Goal: Find specific page/section: Find specific page/section

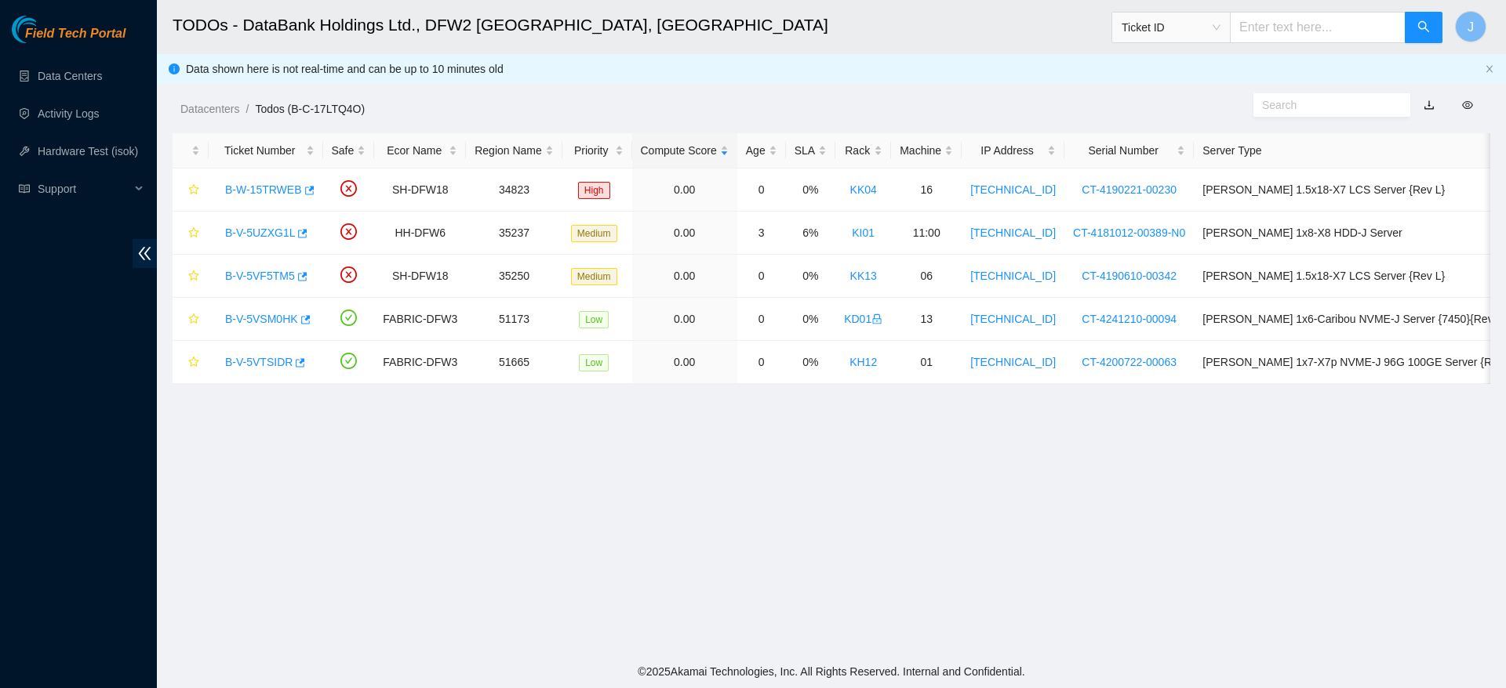
click at [1036, 79] on div "Datacenters / Todos (B-C-17LTQ4O) /" at bounding box center [663, 74] width 1012 height 88
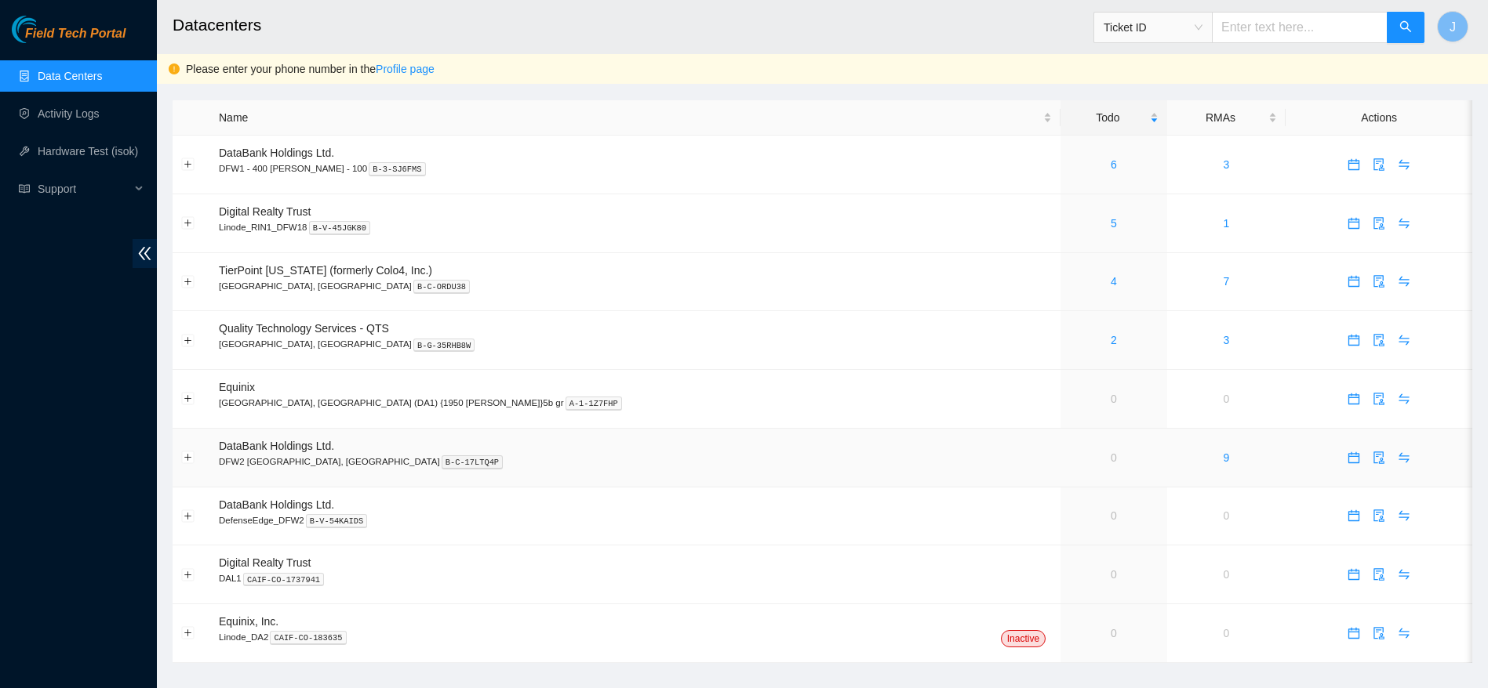
scroll to position [24, 0]
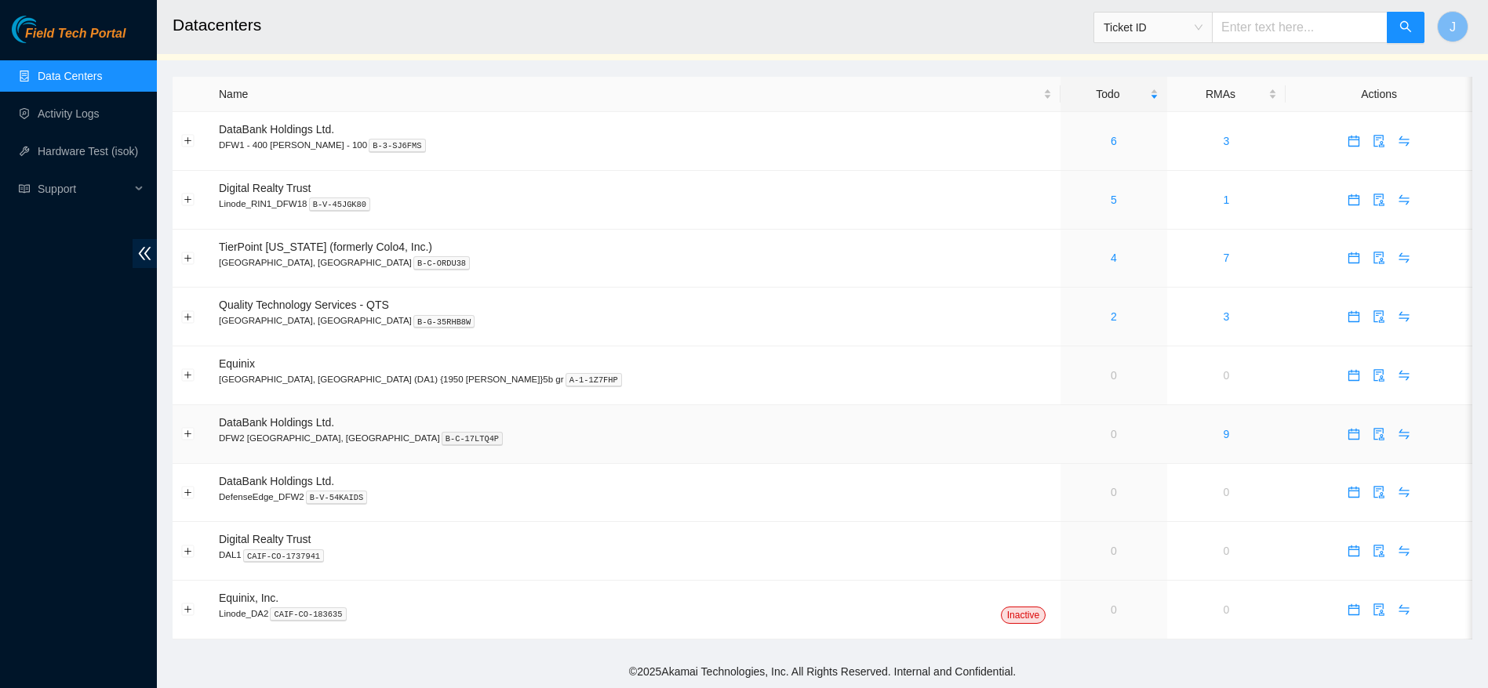
click at [1110, 428] on link "0" at bounding box center [1113, 434] width 6 height 13
click at [781, 452] on td "DataBank Holdings Ltd. DFW2 [GEOGRAPHIC_DATA], [GEOGRAPHIC_DATA] B-C-17LTQ4P" at bounding box center [635, 434] width 850 height 59
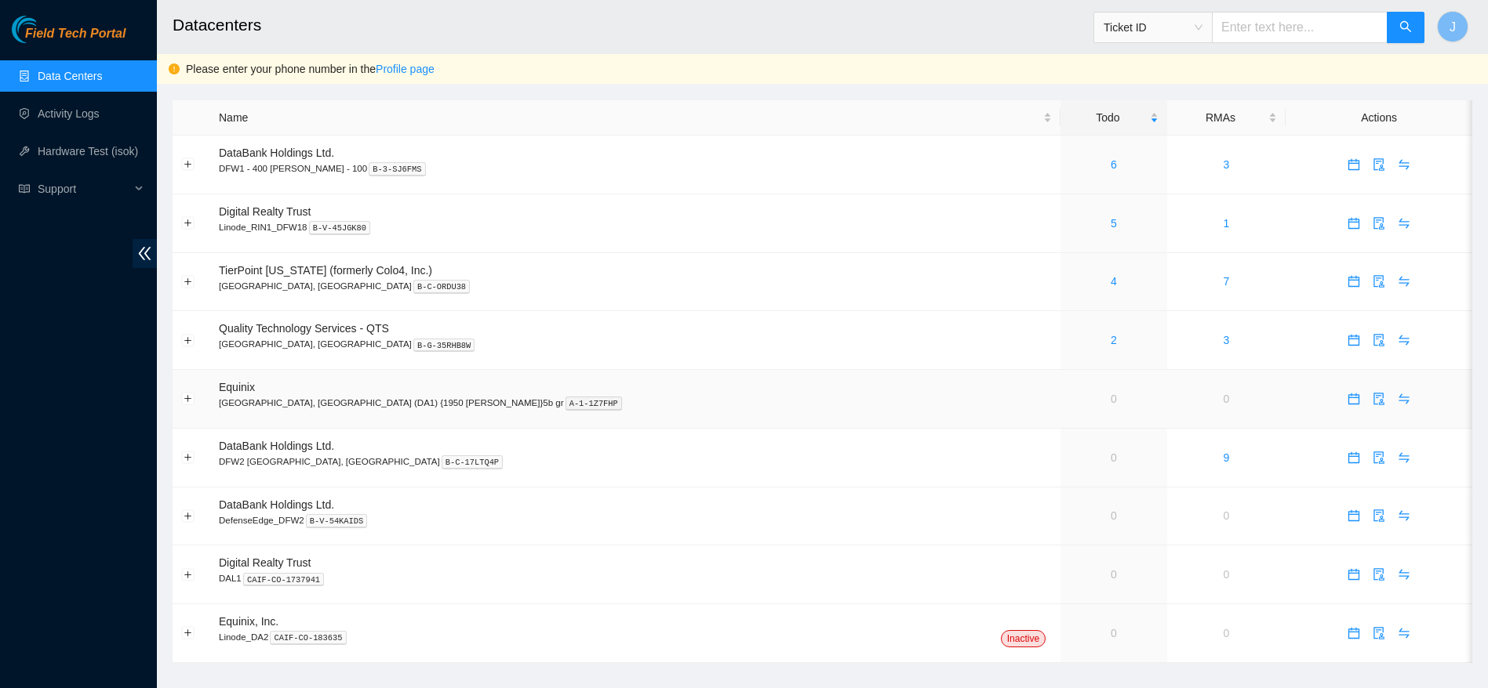
click at [1060, 399] on td "0" at bounding box center [1113, 399] width 107 height 59
click at [1060, 457] on td "0" at bounding box center [1113, 458] width 107 height 59
